Goal: Task Accomplishment & Management: Manage account settings

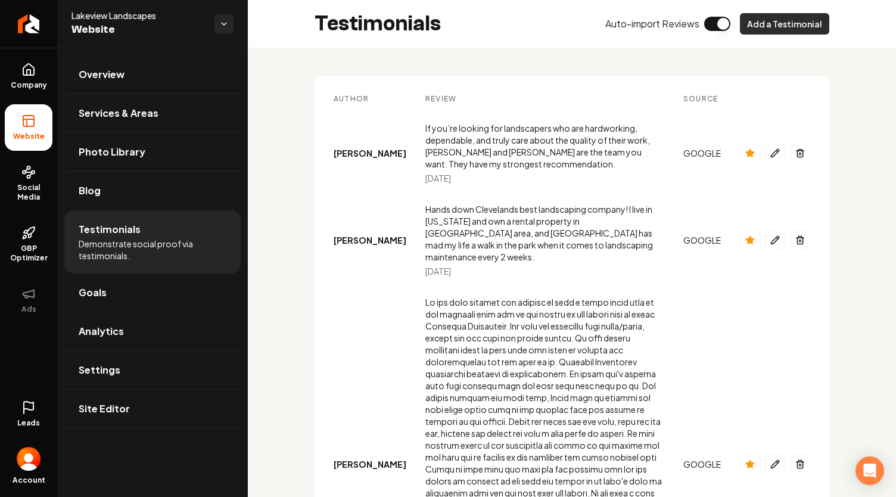
click at [780, 26] on button "Add a Testimonial" at bounding box center [784, 23] width 89 height 21
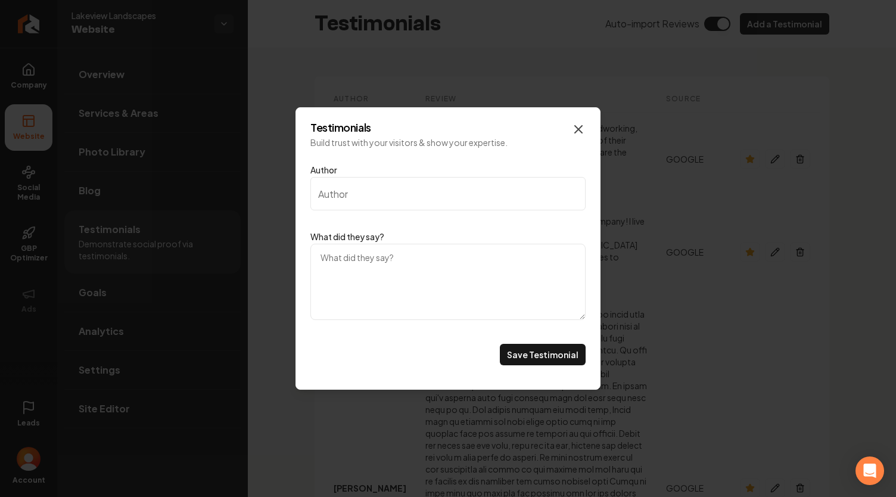
click at [578, 129] on icon "Main content area" at bounding box center [578, 129] width 7 height 7
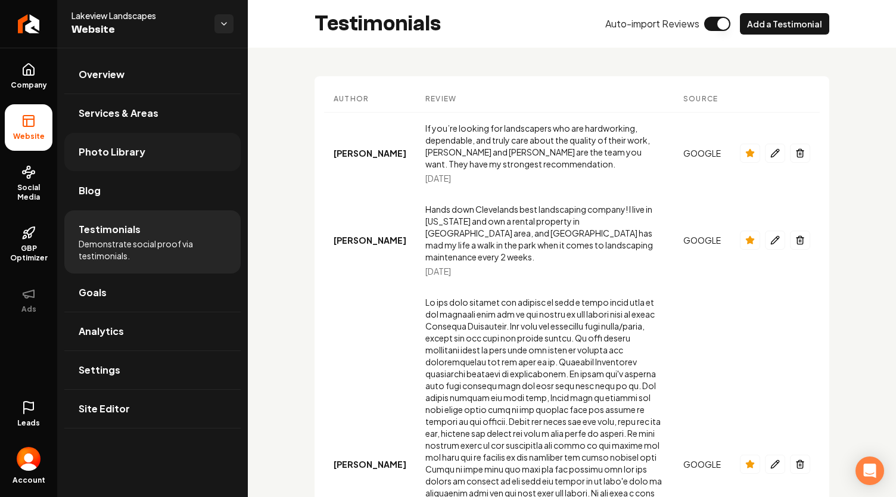
click at [136, 159] on link "Photo Library" at bounding box center [152, 152] width 176 height 38
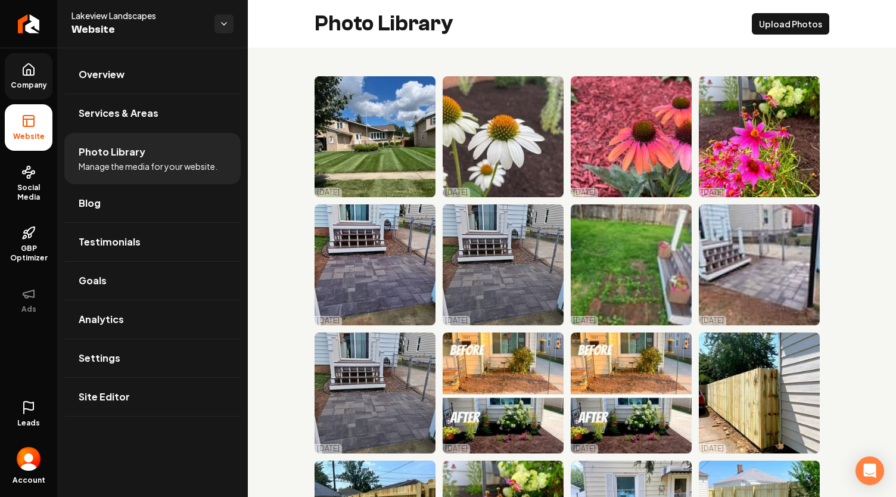
click at [42, 84] on span "Company" at bounding box center [29, 85] width 46 height 10
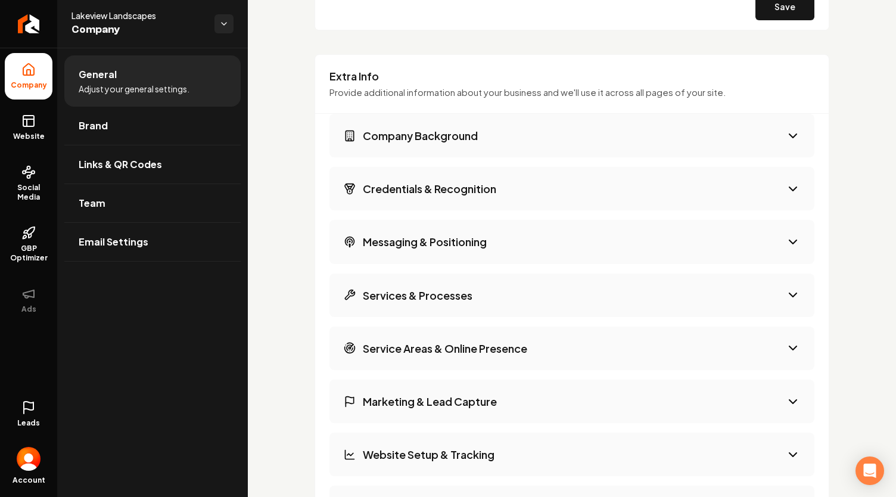
scroll to position [1798, 0]
click at [621, 130] on button "Company Background" at bounding box center [571, 136] width 485 height 43
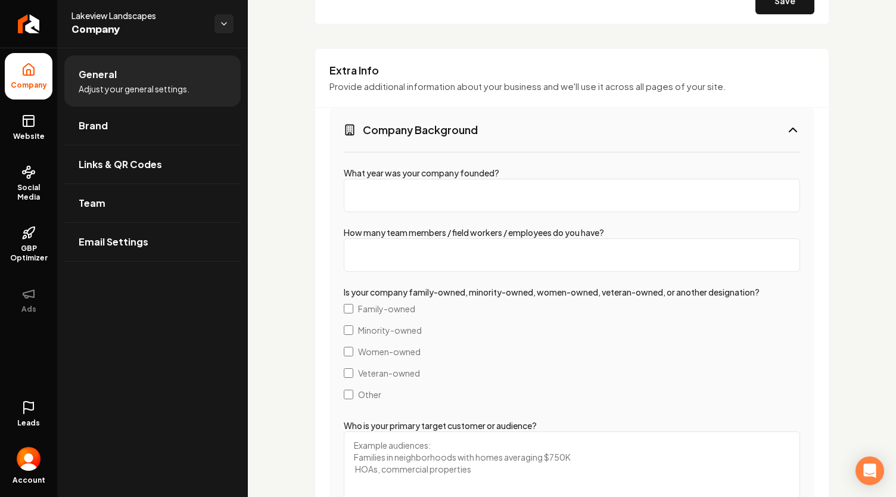
scroll to position [1805, 0]
click at [628, 110] on button "Company Background" at bounding box center [571, 129] width 485 height 43
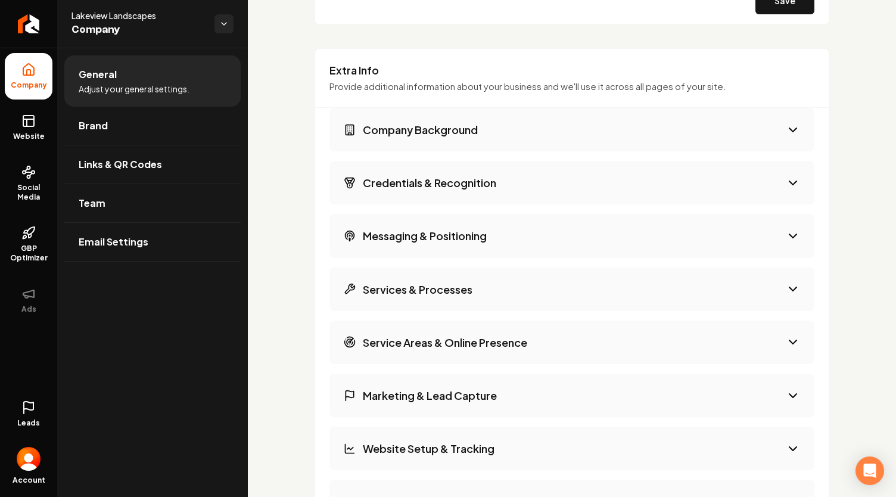
scroll to position [1965, 0]
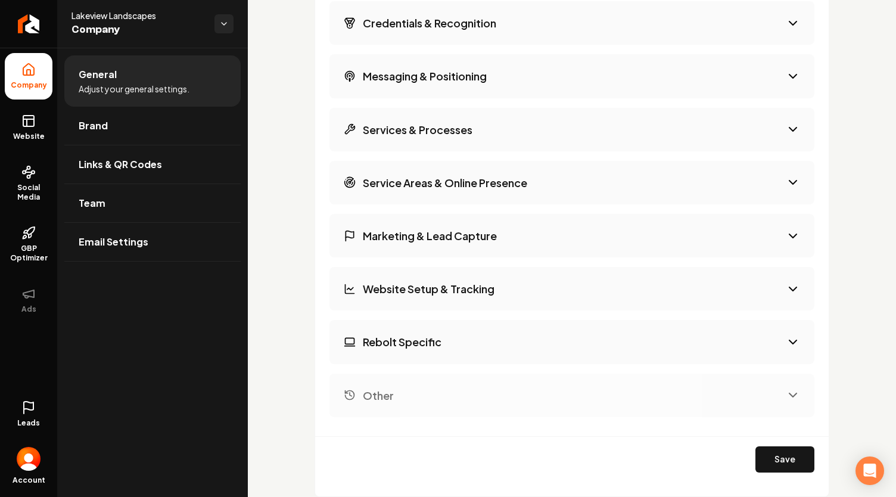
click at [560, 226] on button "Marketing & Lead Capture" at bounding box center [571, 235] width 485 height 43
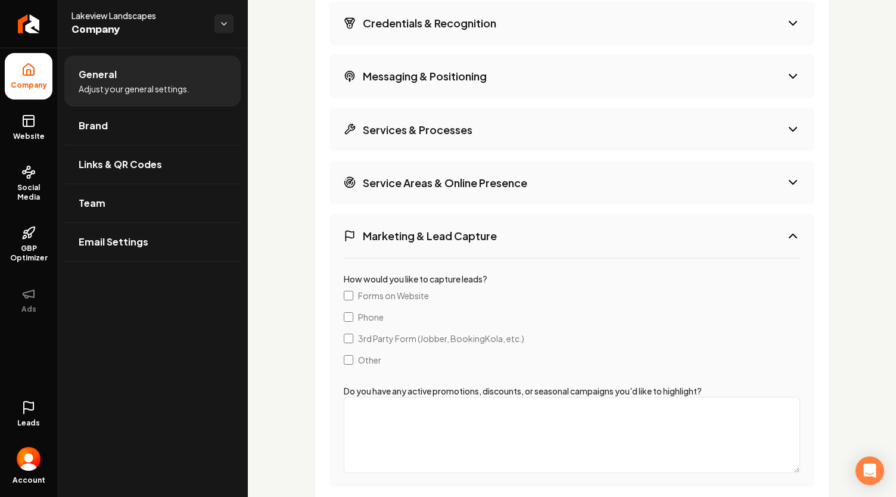
click at [558, 235] on button "Marketing & Lead Capture" at bounding box center [571, 235] width 485 height 43
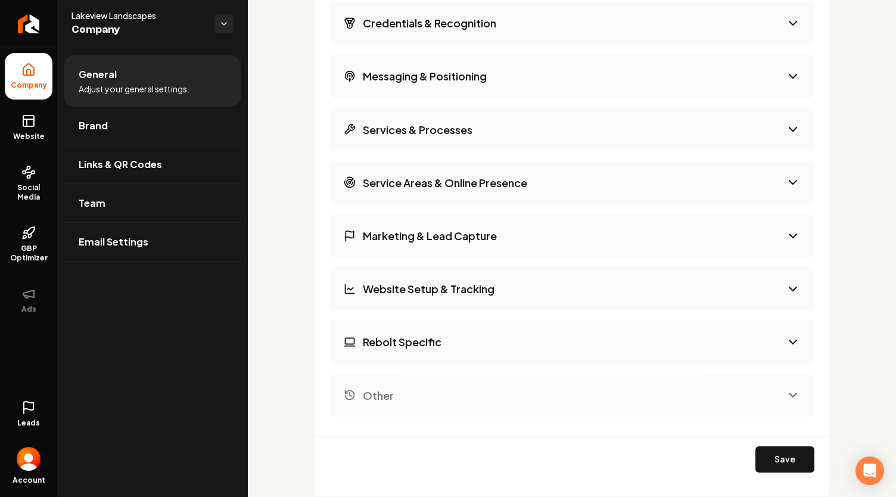
click at [536, 310] on div "Company Background Credentials & Recognition Messaging & Positioning Services &…" at bounding box center [571, 182] width 485 height 469
click at [548, 295] on button "Website Setup & Tracking" at bounding box center [571, 288] width 485 height 43
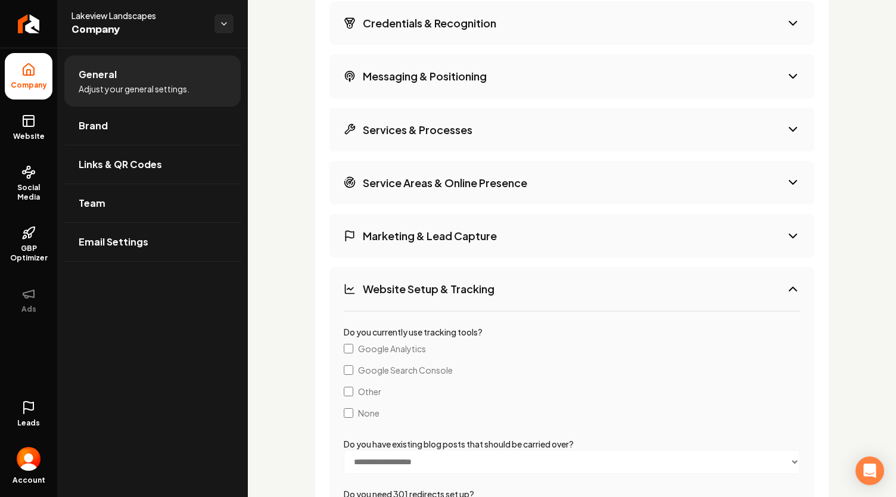
click at [548, 295] on button "Website Setup & Tracking" at bounding box center [571, 288] width 485 height 43
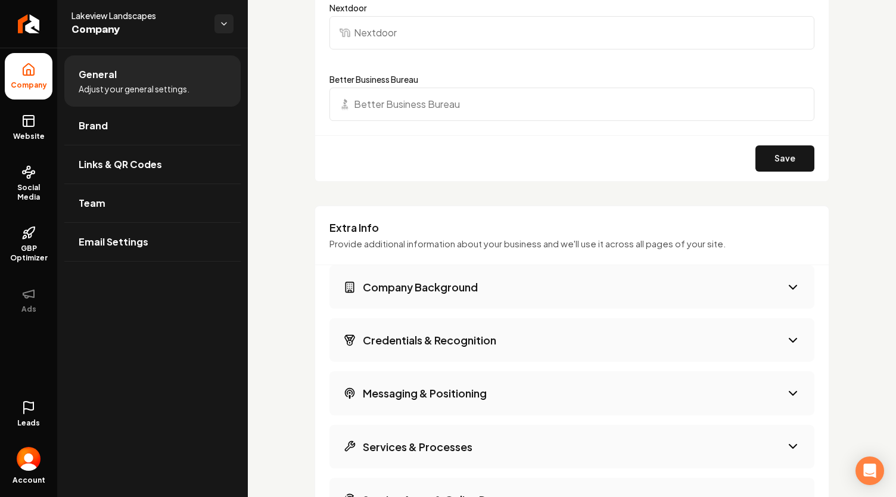
scroll to position [1640, 0]
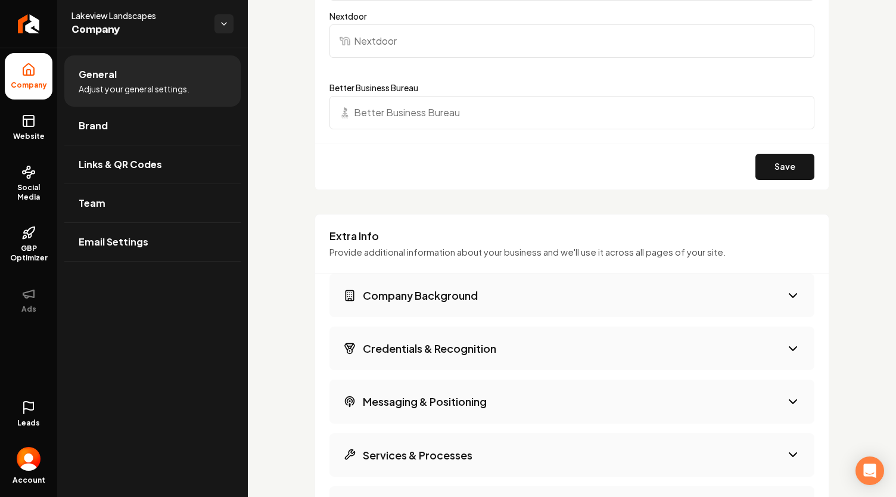
click at [426, 410] on button "Messaging & Positioning" at bounding box center [571, 400] width 485 height 43
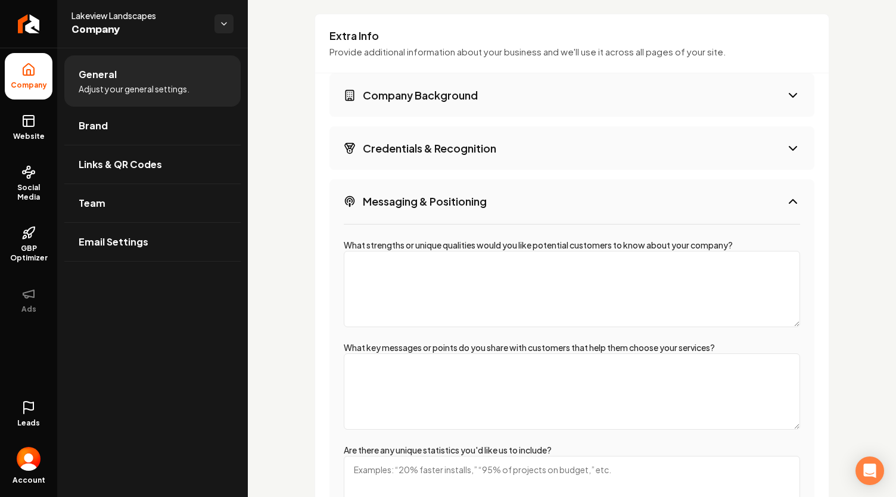
click at [428, 226] on div "What strengths or unique qualities would you like potential customers to know a…" at bounding box center [571, 384] width 485 height 323
click at [413, 214] on button "Messaging & Positioning" at bounding box center [571, 200] width 485 height 43
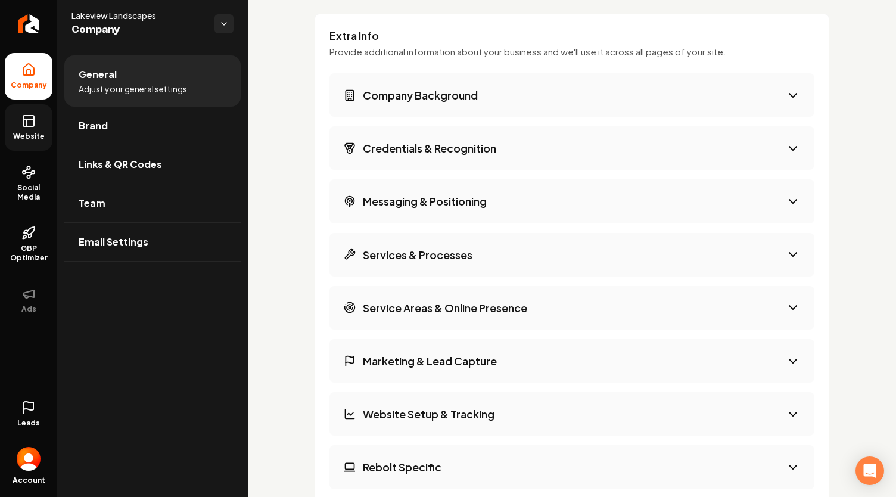
click at [26, 135] on span "Website" at bounding box center [28, 137] width 41 height 10
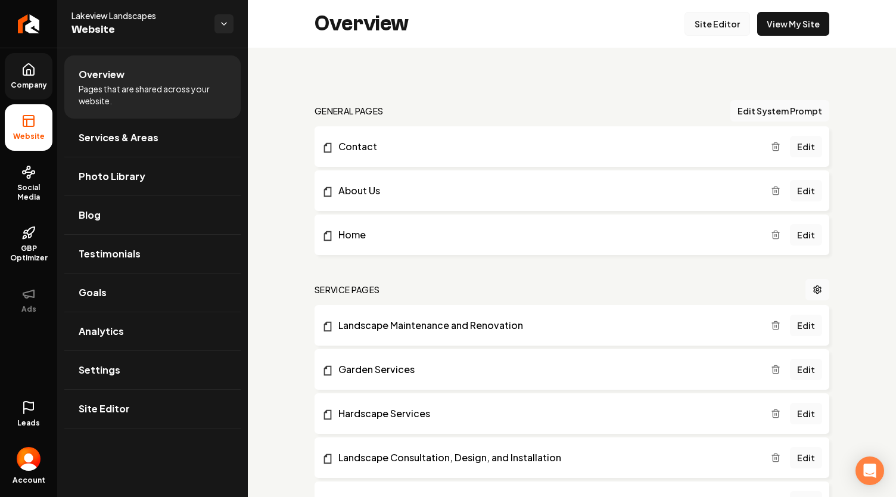
click at [720, 17] on link "Site Editor" at bounding box center [718, 24] width 66 height 24
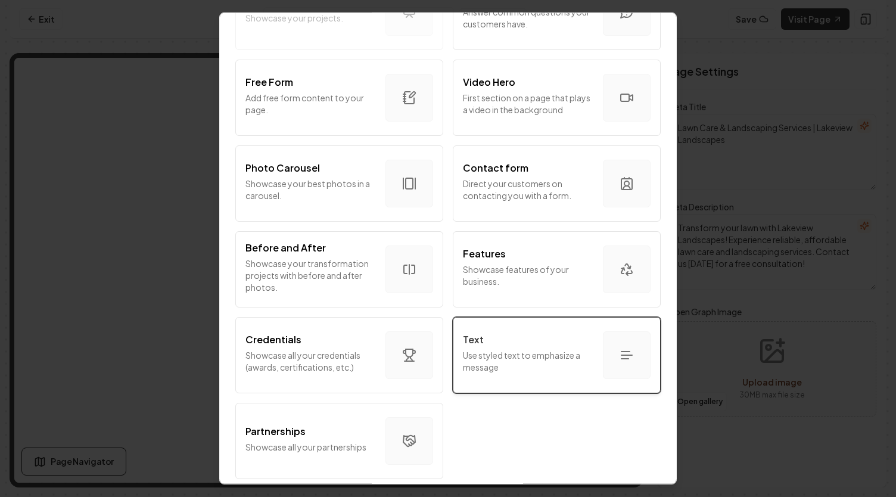
scroll to position [349, 0]
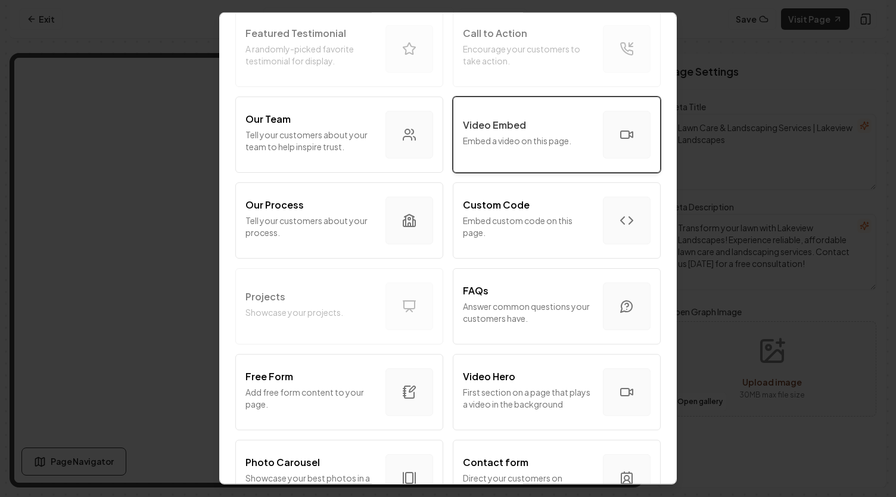
click at [526, 125] on div "Video Embed" at bounding box center [528, 125] width 130 height 14
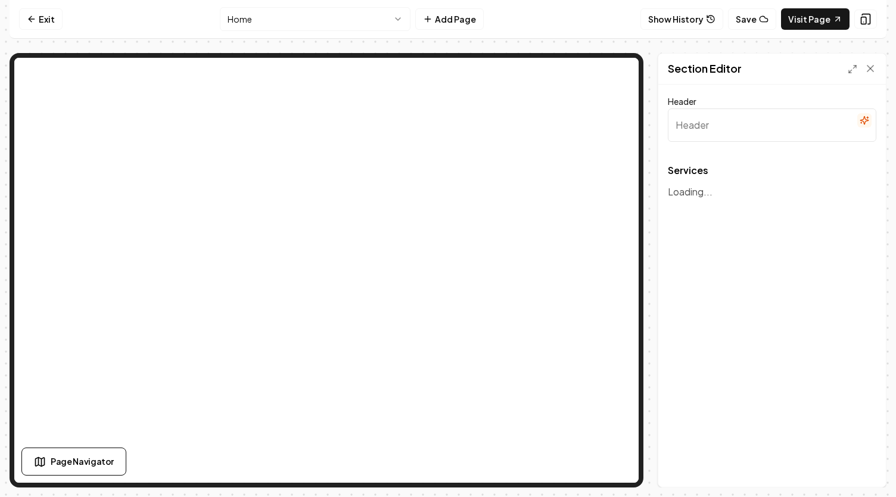
type input "Our Expert Services"
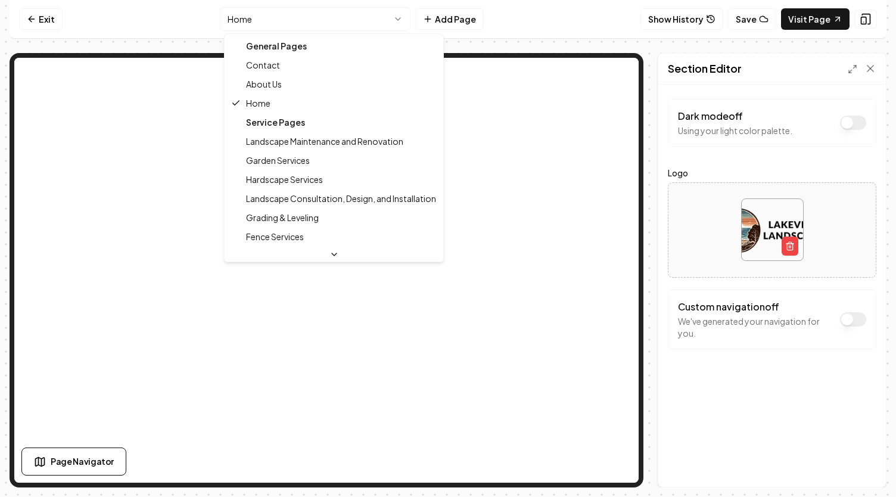
click at [307, 18] on html "Computer Required This feature is only available on a computer. Please switch t…" at bounding box center [448, 248] width 896 height 497
click at [306, 15] on html "Computer Required This feature is only available on a computer. Please switch t…" at bounding box center [448, 248] width 896 height 497
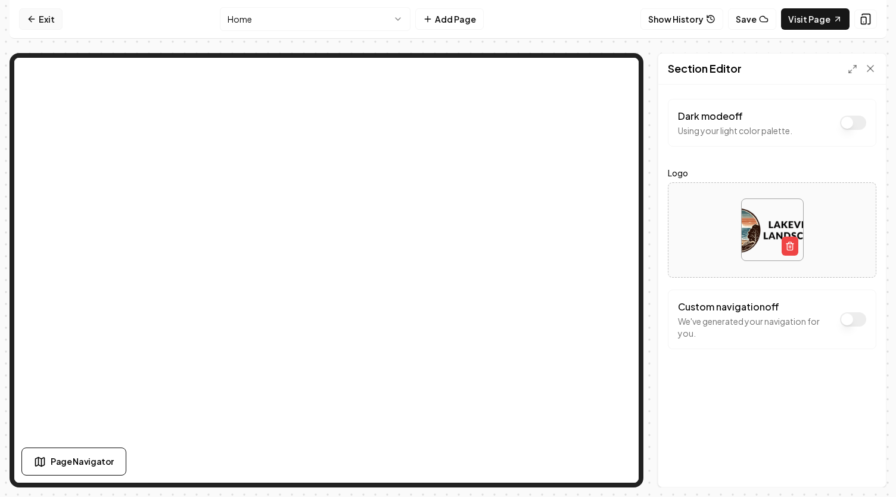
click at [41, 20] on link "Exit" at bounding box center [40, 18] width 43 height 21
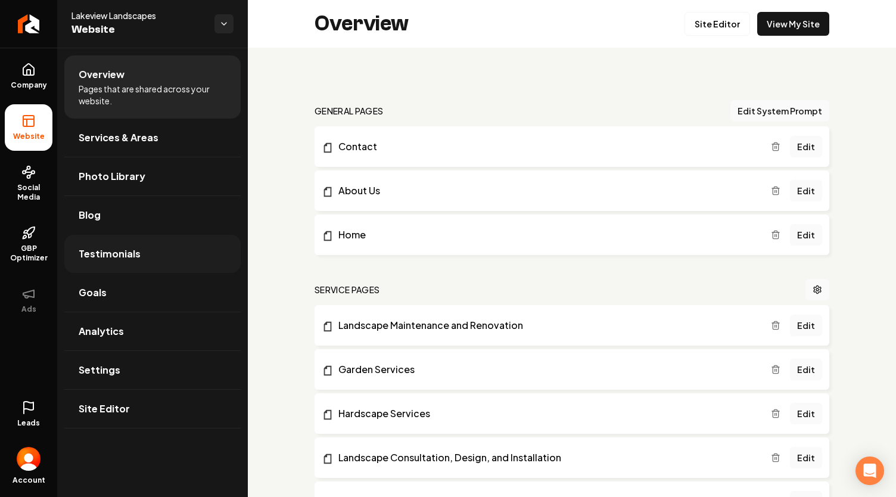
click at [98, 244] on link "Testimonials" at bounding box center [152, 254] width 176 height 38
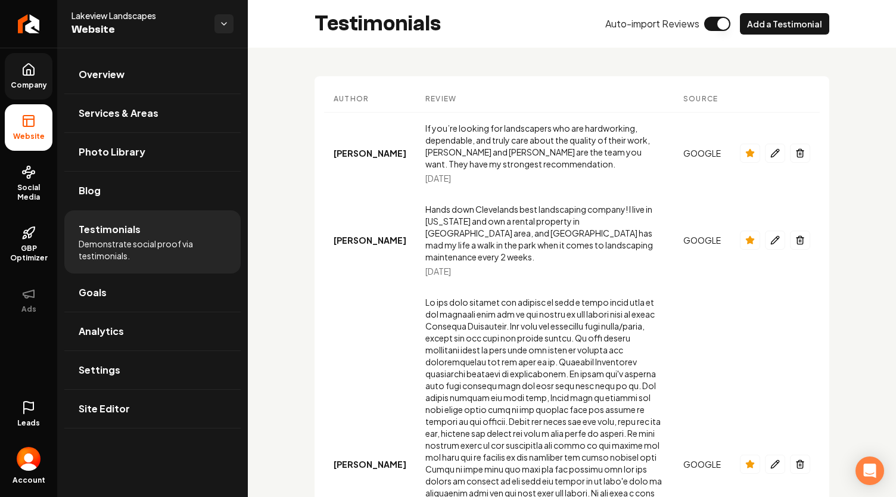
click at [30, 85] on span "Company" at bounding box center [29, 85] width 46 height 10
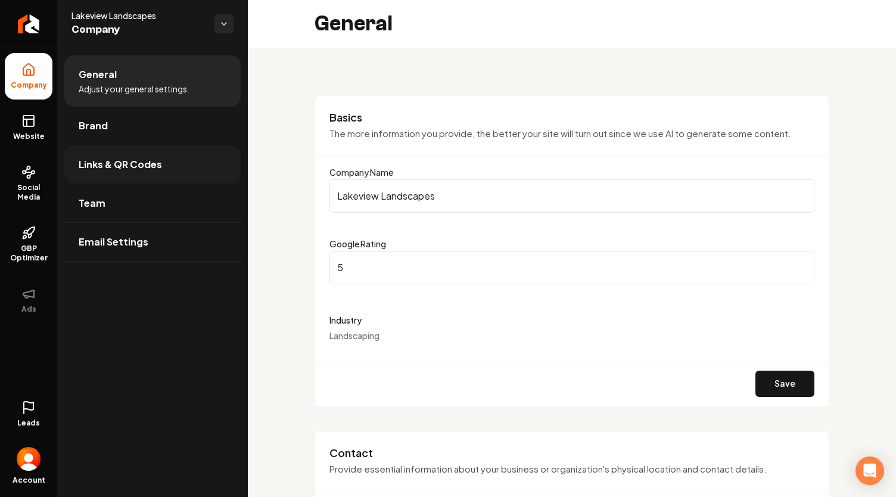
click at [182, 165] on link "Links & QR Codes" at bounding box center [152, 164] width 176 height 38
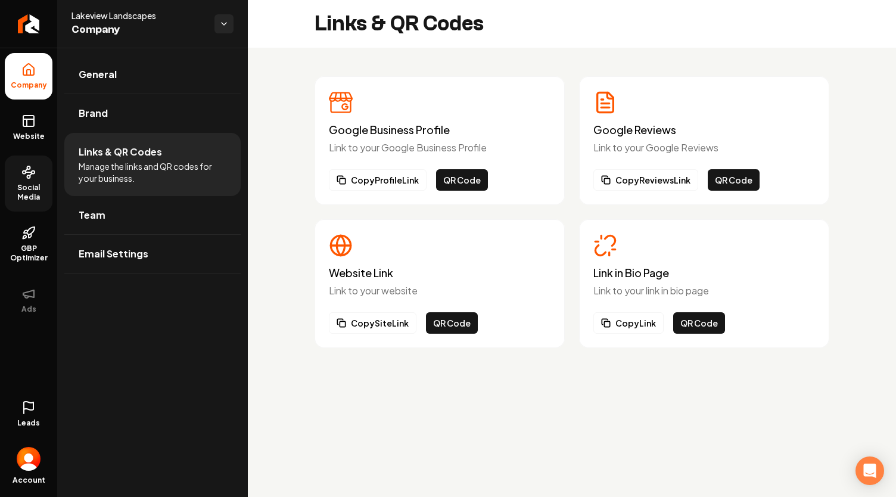
click at [20, 157] on link "Social Media" at bounding box center [29, 183] width 48 height 56
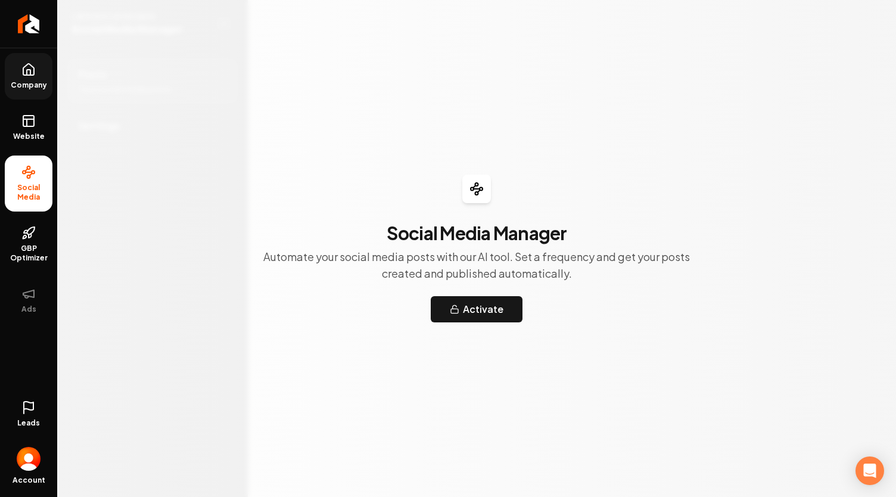
click at [21, 78] on link "Company" at bounding box center [29, 76] width 48 height 46
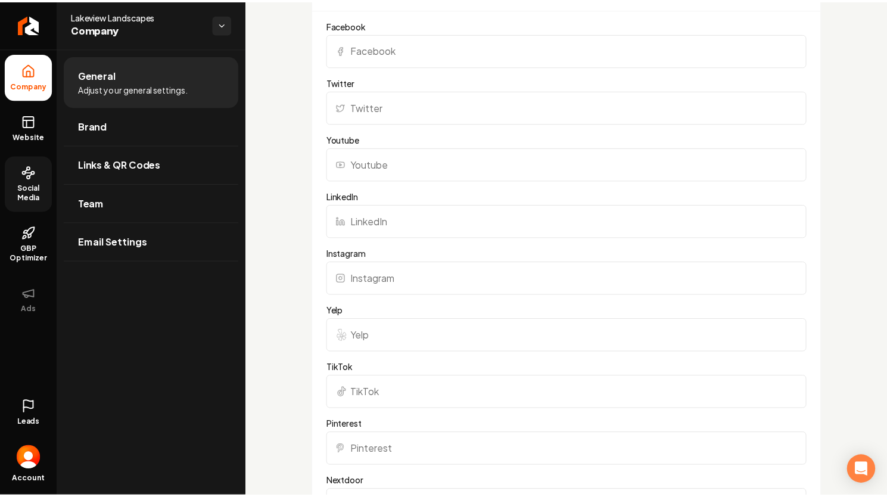
scroll to position [1632, 0]
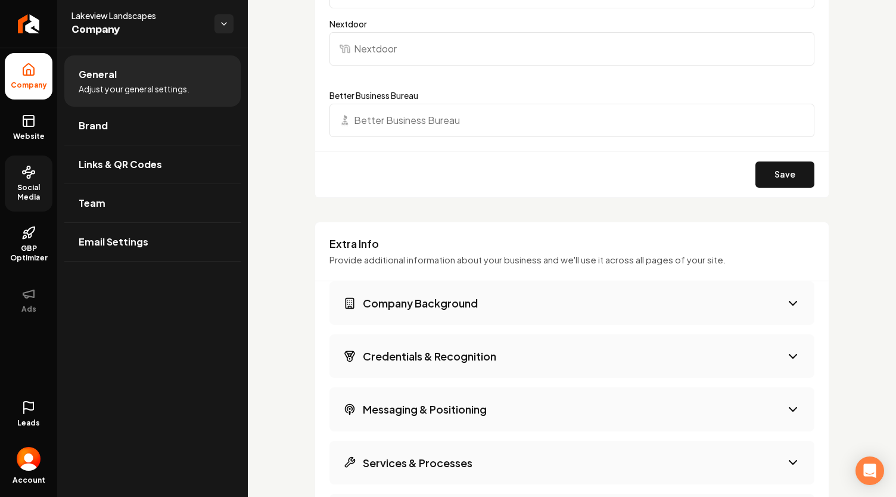
click at [185, 20] on span "Lakeview Landscapes" at bounding box center [137, 16] width 133 height 12
click at [201, 20] on span "Lakeview Landscapes" at bounding box center [137, 16] width 133 height 12
click at [209, 22] on div "Lakeview Landscapes Company" at bounding box center [142, 24] width 143 height 29
click at [217, 23] on html "Company Website Social Media GBP Optimizer Ads Leads Account Lakeview Landscape…" at bounding box center [448, 248] width 896 height 497
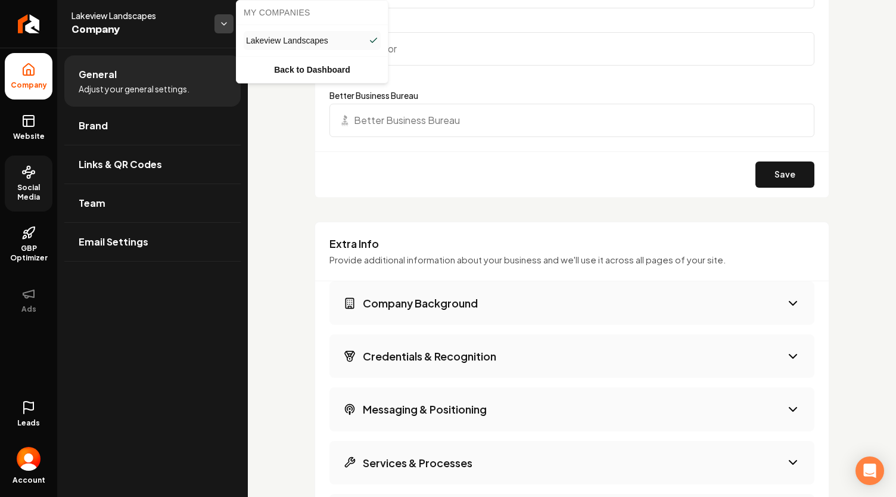
click at [217, 23] on html "Company Website Social Media GBP Optimizer Ads Leads Account Lakeview Landscape…" at bounding box center [448, 248] width 896 height 497
click at [282, 64] on link "Back to Dashboard" at bounding box center [312, 69] width 147 height 21
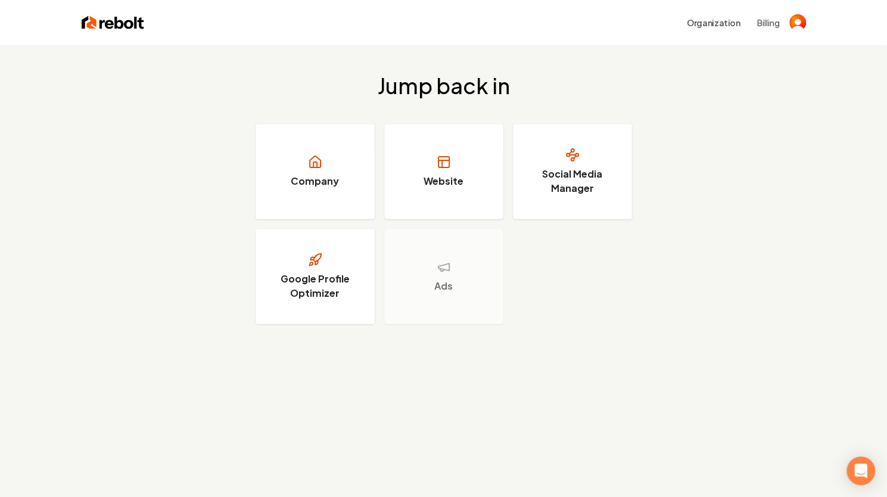
click at [772, 182] on div "Jump back in Company Website Social Media Manager Google Profile Optimizer Ads" at bounding box center [443, 198] width 887 height 307
